Goal: Task Accomplishment & Management: Manage account settings

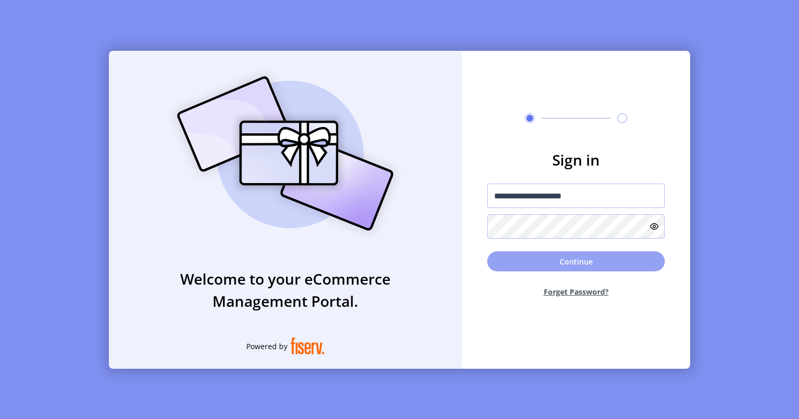
click at [578, 260] on button "Continue" at bounding box center [576, 261] width 178 height 20
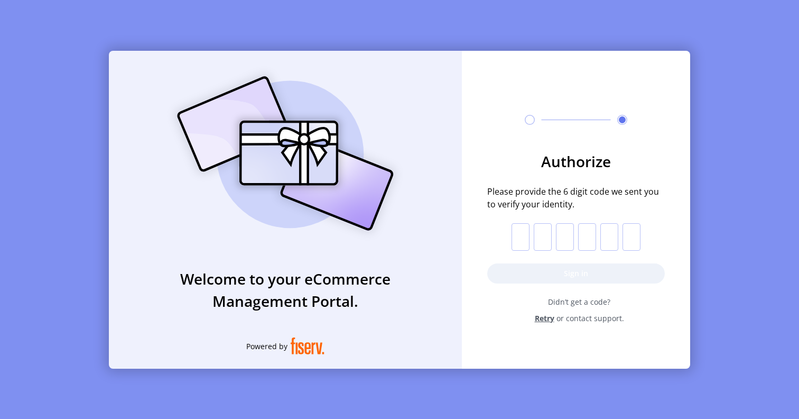
click at [519, 239] on input "text" at bounding box center [521, 236] width 18 height 27
type input "*"
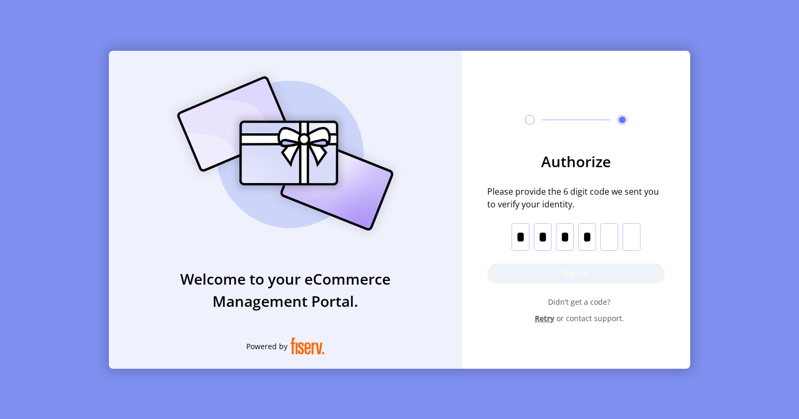
type input "*"
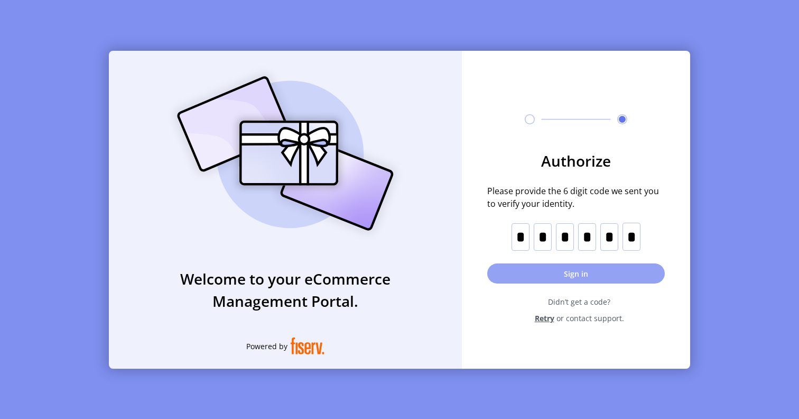
type input "*"
click at [579, 274] on button "Sign in" at bounding box center [576, 273] width 178 height 20
